Goal: Complete application form

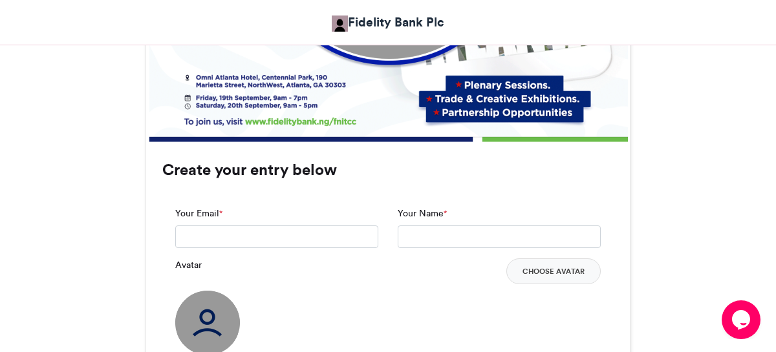
scroll to position [826, 0]
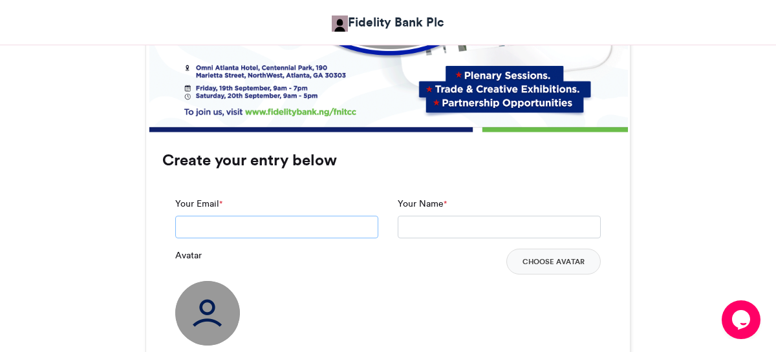
click at [284, 225] on input "Your Email *" at bounding box center [276, 227] width 203 height 23
type input "**********"
click at [451, 231] on input "Your Name *" at bounding box center [499, 227] width 203 height 23
type input "*******"
click at [573, 270] on button "Choose Avatar" at bounding box center [553, 262] width 94 height 26
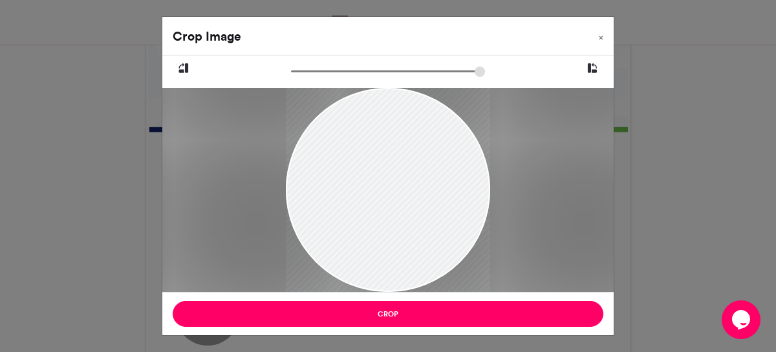
drag, startPoint x: 426, startPoint y: 200, endPoint x: 426, endPoint y: 183, distance: 17.5
click at [426, 183] on div at bounding box center [388, 164] width 204 height 255
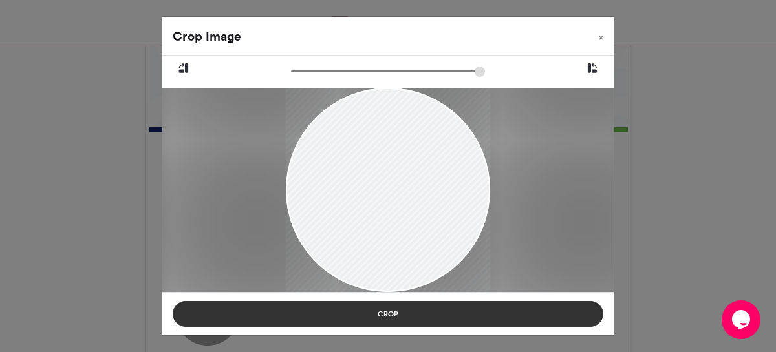
click at [458, 318] on button "Crop" at bounding box center [388, 314] width 431 height 26
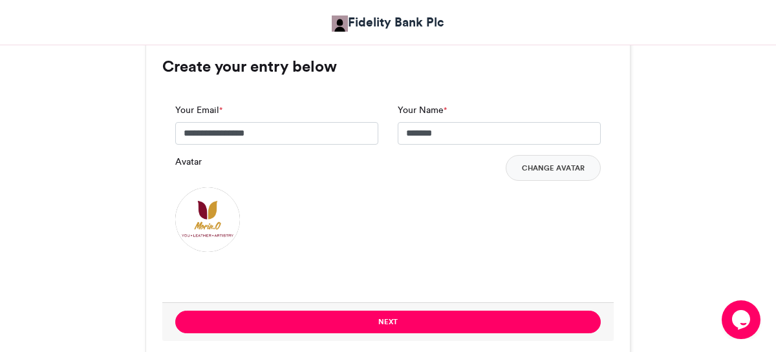
scroll to position [922, 0]
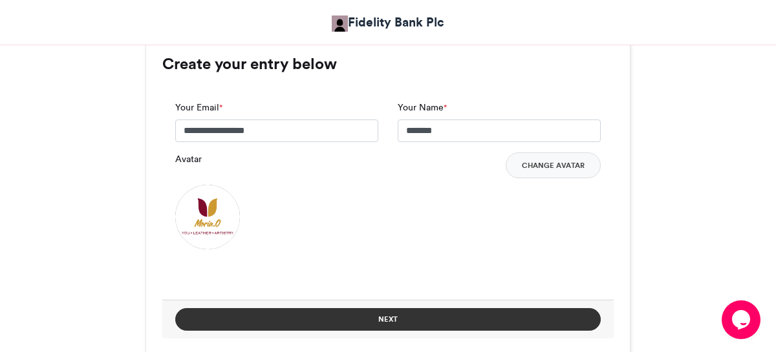
click at [476, 329] on button "Next" at bounding box center [387, 319] width 425 height 23
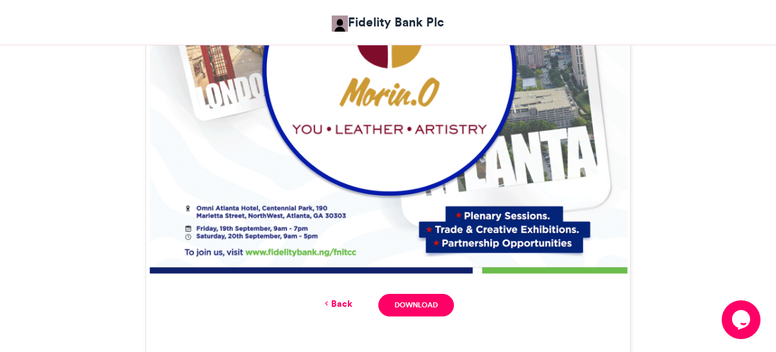
scroll to position [686, 0]
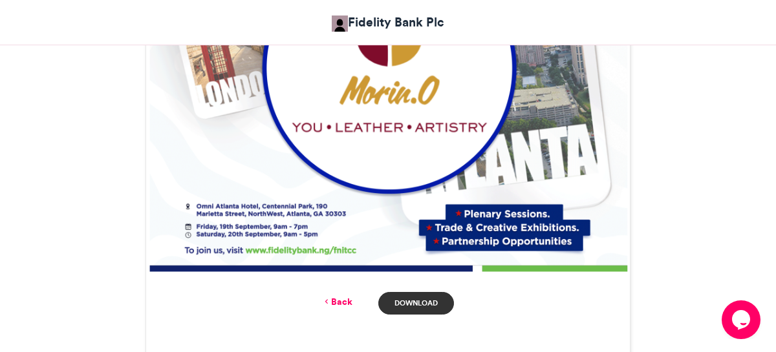
click at [434, 303] on link "Download" at bounding box center [416, 303] width 76 height 23
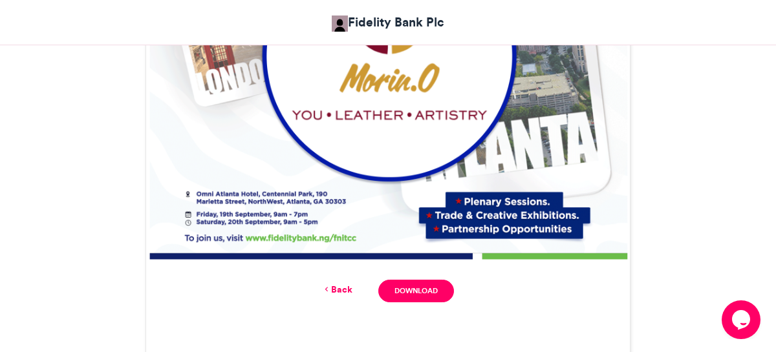
scroll to position [663, 0]
